Goal: Task Accomplishment & Management: Use online tool/utility

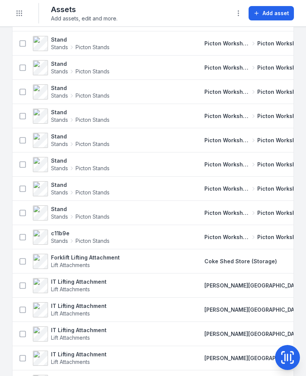
scroll to position [1260, 0]
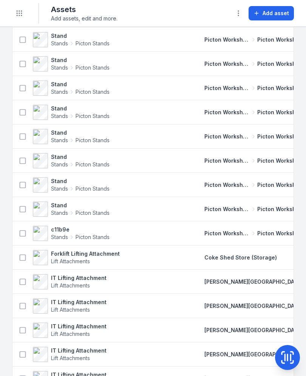
click at [20, 16] on icon "Toggle navigation" at bounding box center [20, 13] width 8 height 8
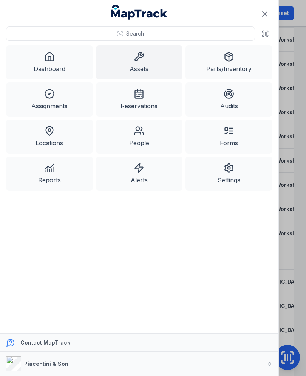
click at [61, 68] on link "Dashboard" at bounding box center [49, 62] width 87 height 34
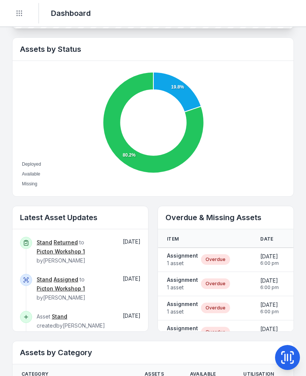
scroll to position [250, 0]
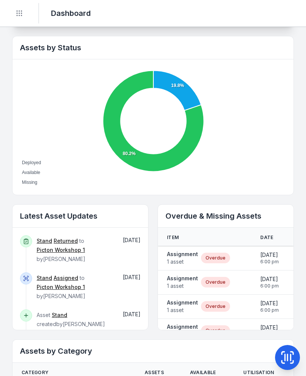
click at [184, 252] on strong "Assignment" at bounding box center [182, 254] width 31 height 8
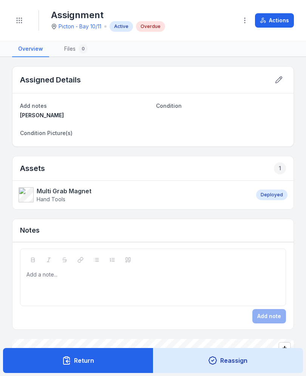
click at [285, 22] on button "Actions" at bounding box center [274, 20] width 39 height 14
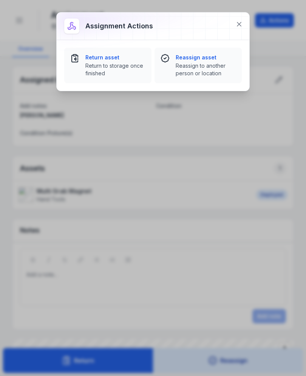
click at [243, 22] on icon at bounding box center [240, 24] width 8 height 8
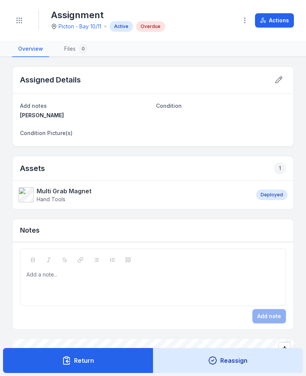
click at [26, 179] on div "Assets 1" at bounding box center [152, 168] width 281 height 25
click at [61, 188] on strong "Multi Grab Magnet" at bounding box center [64, 190] width 55 height 9
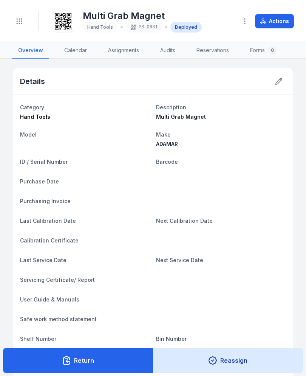
click at [70, 362] on icon at bounding box center [66, 360] width 9 height 9
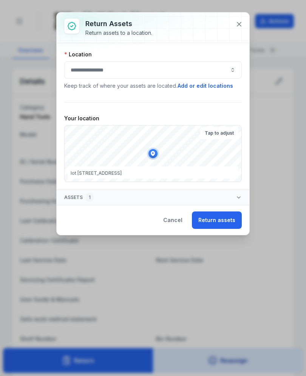
click at [89, 77] on button "button" at bounding box center [153, 69] width 178 height 17
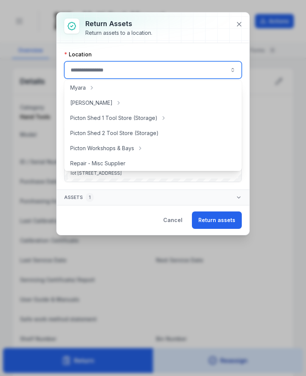
scroll to position [120, 0]
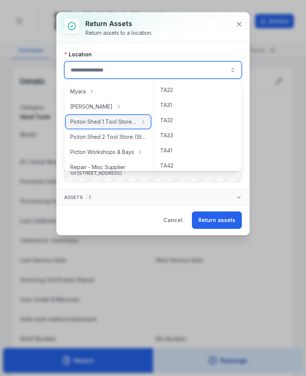
click at [92, 124] on span "Picton Shed 1 Tool Store (Storage)" at bounding box center [103, 122] width 67 height 8
type input "**********"
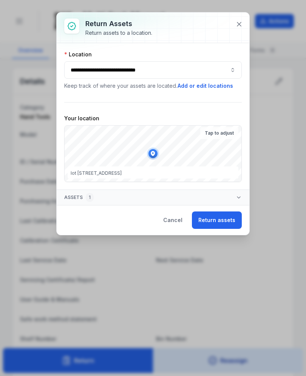
click at [216, 224] on button "Return assets" at bounding box center [217, 219] width 50 height 17
